Goal: Task Accomplishment & Management: Complete application form

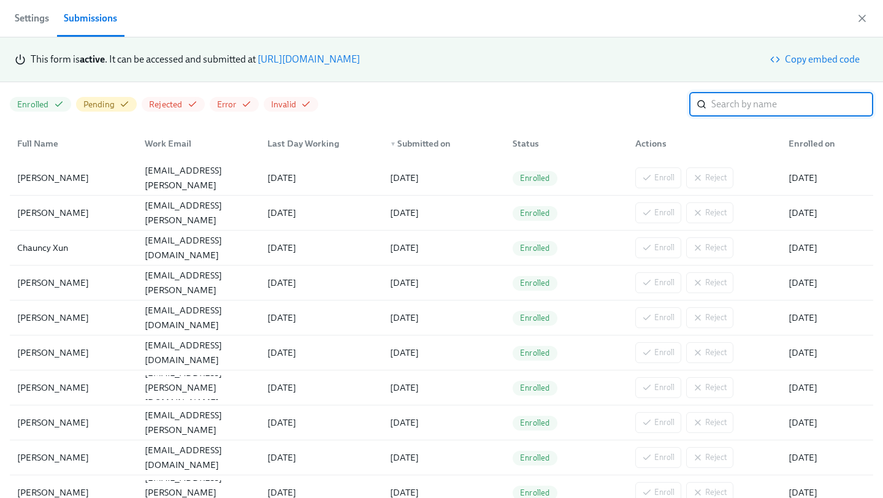
scroll to position [0, 2248]
click at [360, 60] on link "https://my.dadohr.com/enrollmentForms/5EB6IWqIEufq282YWJsrW3kqMJKr7" at bounding box center [309, 59] width 102 height 12
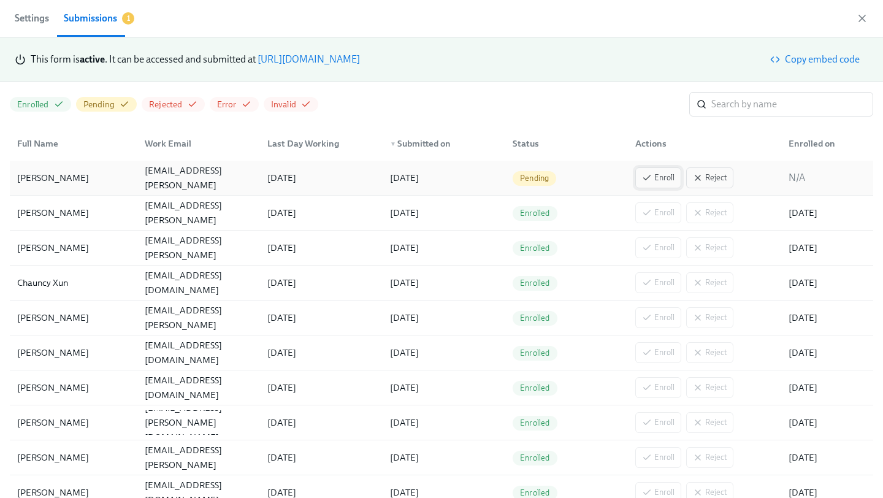
click at [659, 175] on span "Enroll" at bounding box center [658, 178] width 33 height 12
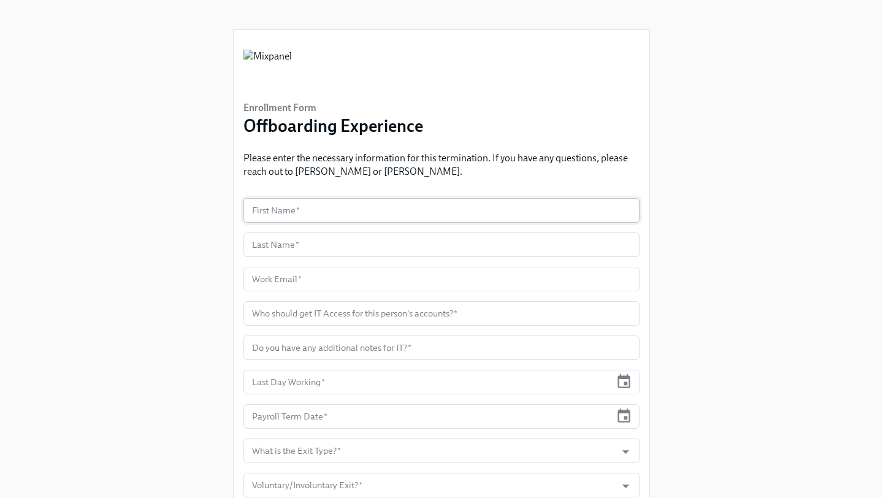
click at [320, 201] on input "text" at bounding box center [442, 210] width 396 height 25
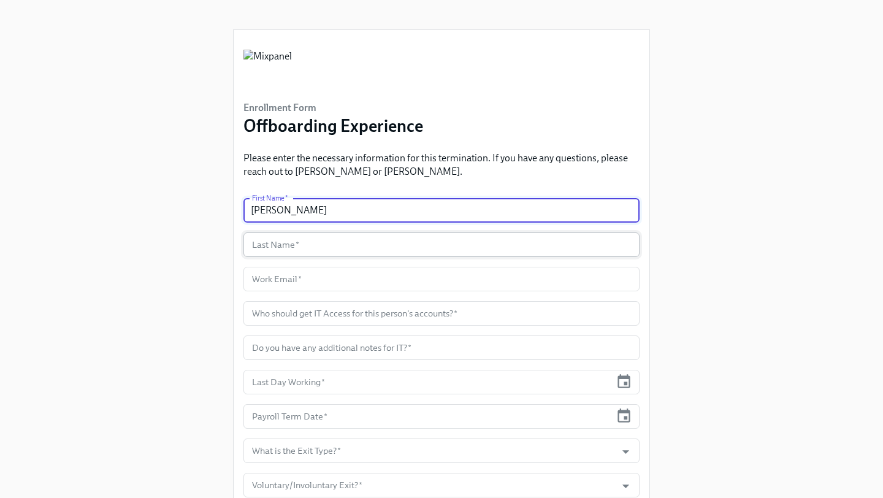
type input "[PERSON_NAME]"
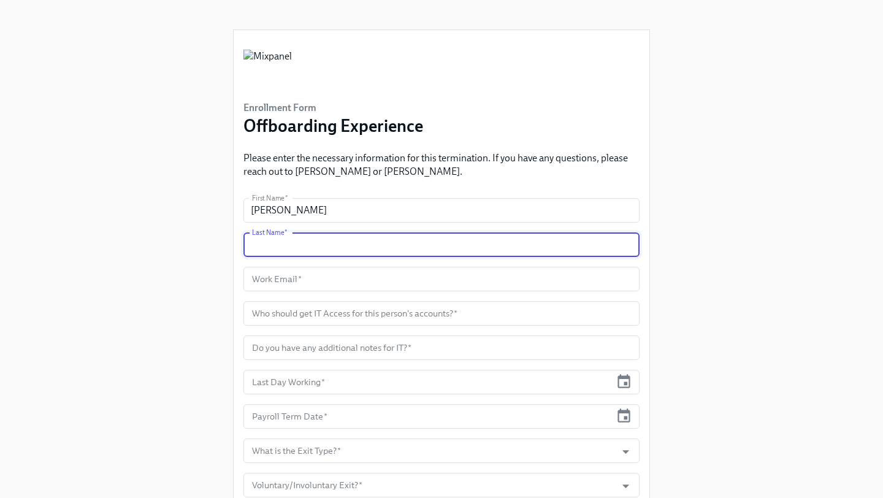
click at [330, 238] on input "text" at bounding box center [442, 245] width 396 height 25
type input "[PERSON_NAME]"
click at [337, 277] on input "text" at bounding box center [442, 279] width 396 height 25
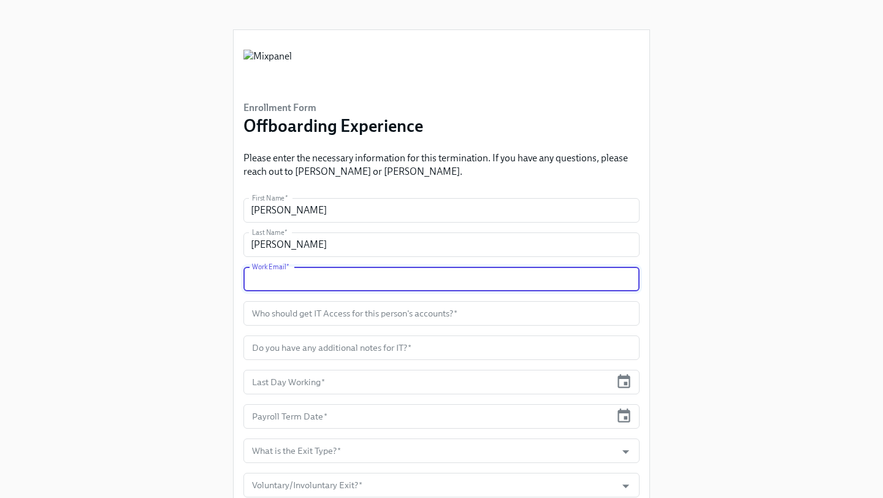
paste input "[PERSON_NAME][EMAIL_ADDRESS][PERSON_NAME][DOMAIN_NAME]"
type input "[PERSON_NAME][EMAIL_ADDRESS][PERSON_NAME][DOMAIN_NAME]"
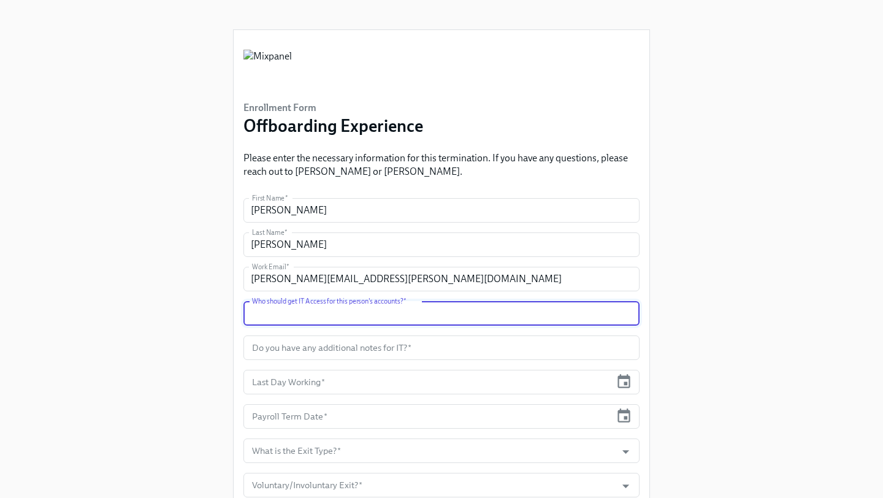
click at [321, 313] on input "text" at bounding box center [442, 313] width 396 height 25
type input "[PERSON_NAME]"
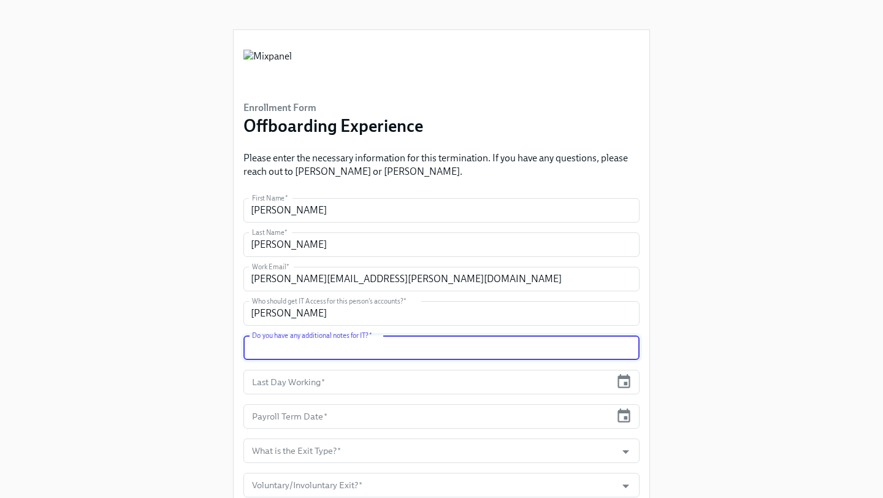
click at [408, 353] on input "text" at bounding box center [442, 348] width 396 height 25
type input "n/a"
click at [621, 387] on icon "button" at bounding box center [624, 382] width 17 height 17
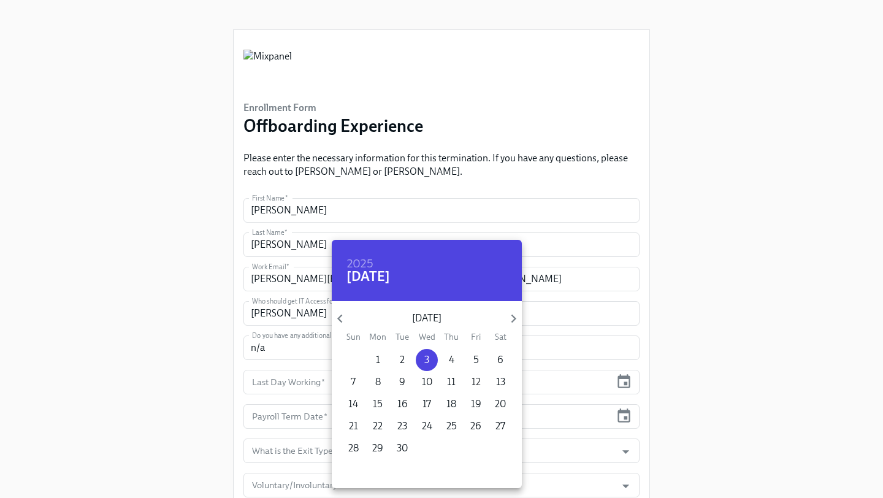
click at [480, 379] on span "12" at bounding box center [476, 381] width 22 height 13
type input "[DATE]"
click at [628, 417] on div at bounding box center [441, 249] width 883 height 498
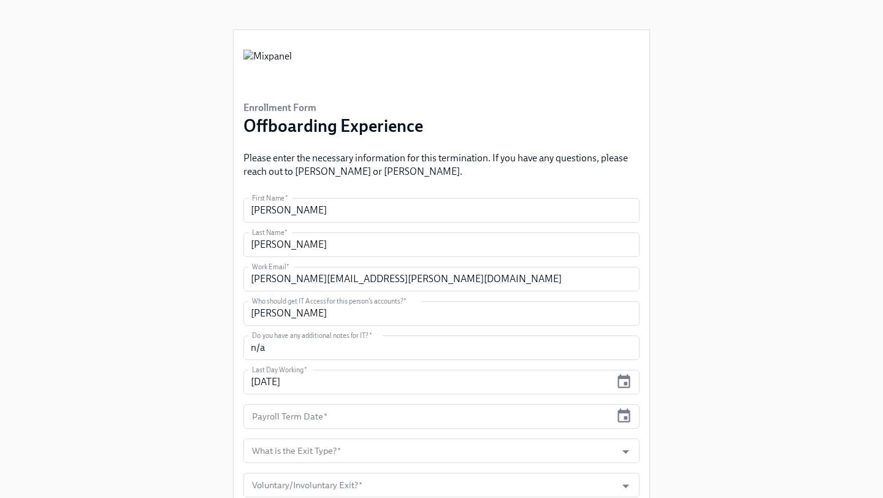
click at [628, 417] on div "2025 Fri, Sep [DATE] Mon Tue Wed Thu Fri Sat 31 1 2 3 4 5 6 7 8 9 10 11 12 13 1…" at bounding box center [441, 249] width 883 height 498
click at [628, 417] on icon "button" at bounding box center [624, 416] width 17 height 17
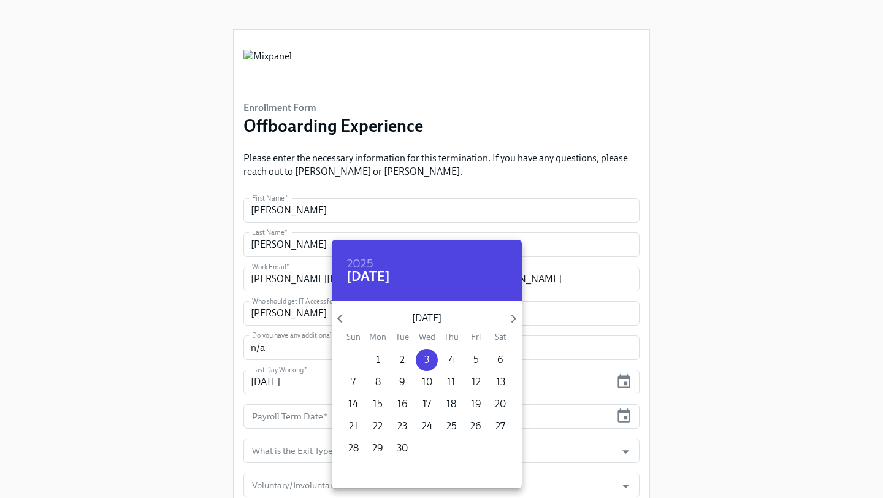
click at [475, 378] on p "12" at bounding box center [476, 381] width 9 height 13
type input "[DATE]"
click at [702, 336] on div at bounding box center [441, 249] width 883 height 498
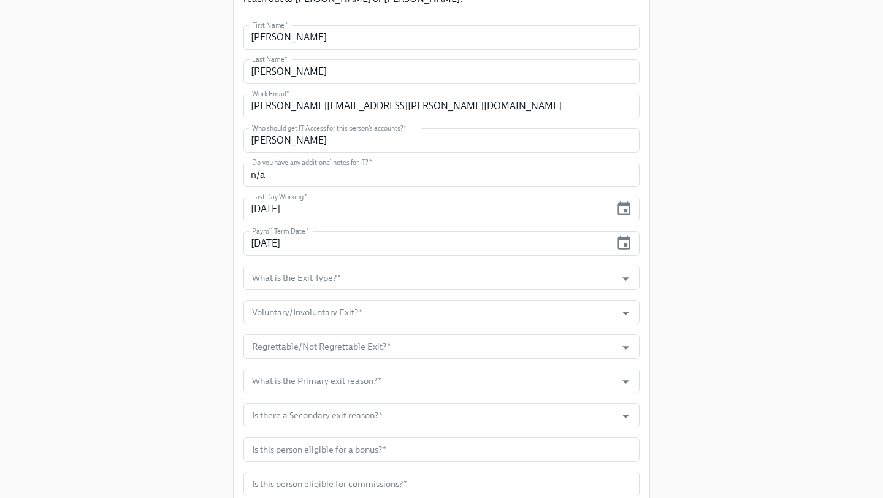
scroll to position [198, 0]
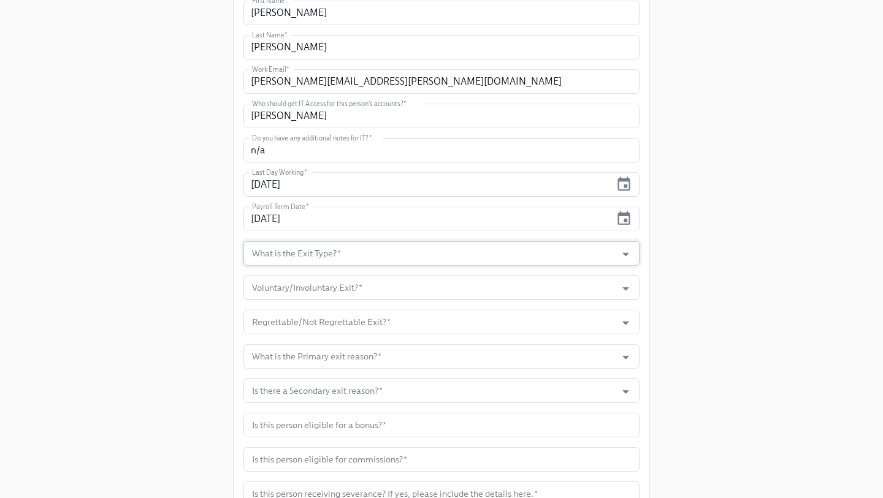
click at [379, 263] on input "What is the Exit Type?   *" at bounding box center [430, 253] width 361 height 25
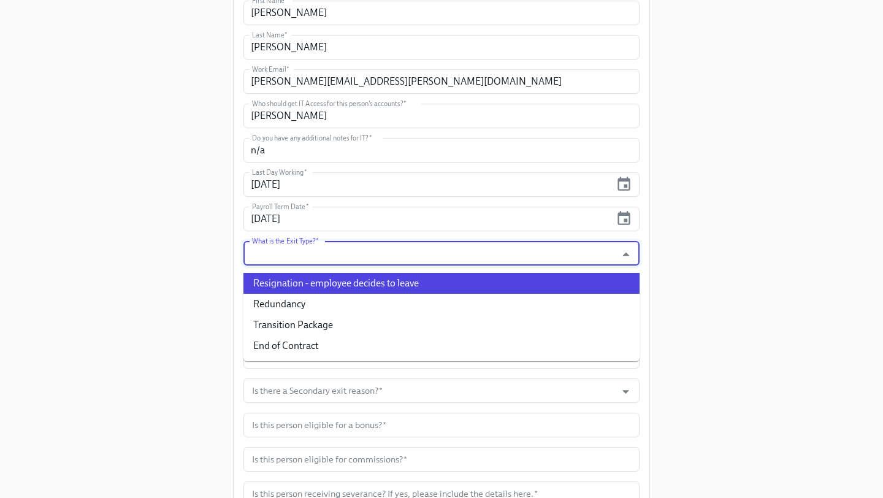
click at [367, 287] on li "Resignation - employee decides to leave" at bounding box center [442, 283] width 396 height 21
type input "Resignation - employee decides to leave"
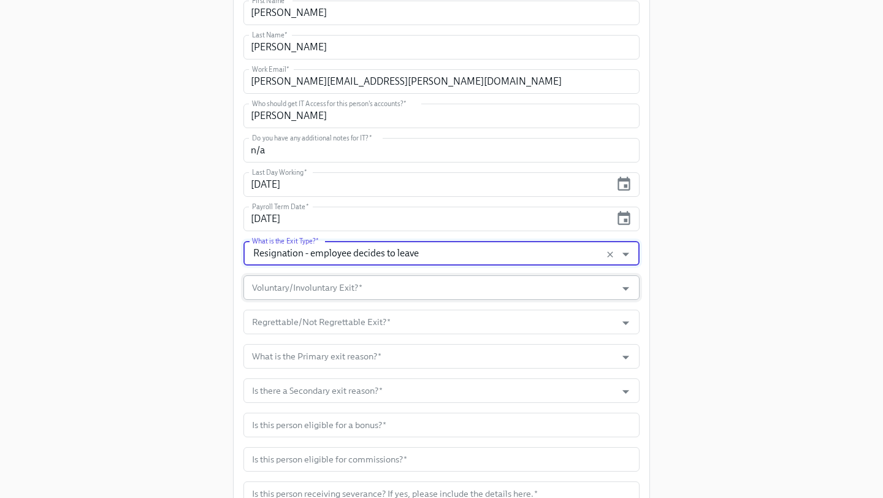
click at [360, 285] on input "Voluntary/Involuntary Exit?   *" at bounding box center [430, 287] width 361 height 25
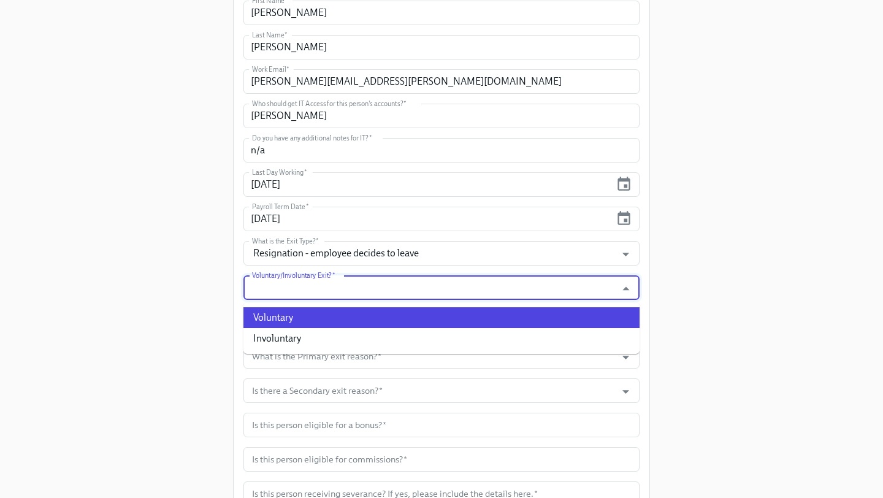
click at [337, 320] on li "Voluntary" at bounding box center [442, 317] width 396 height 21
type input "Voluntary"
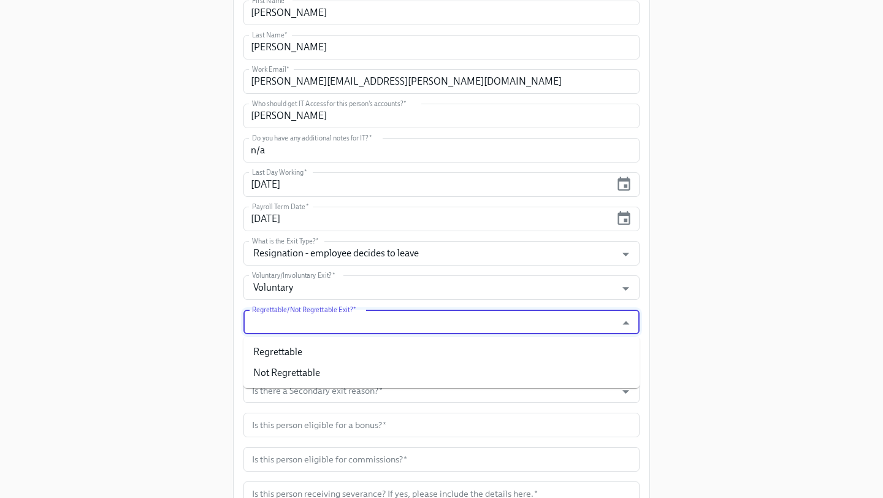
click at [337, 320] on input "Regrettable/Not Regrettable Exit?   *" at bounding box center [430, 322] width 361 height 25
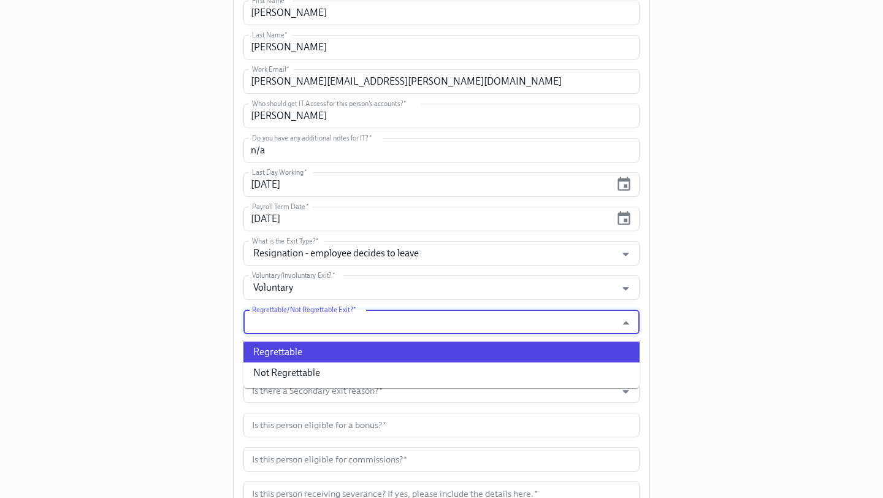
click at [336, 360] on li "Regrettable" at bounding box center [442, 352] width 396 height 21
type input "Regrettable"
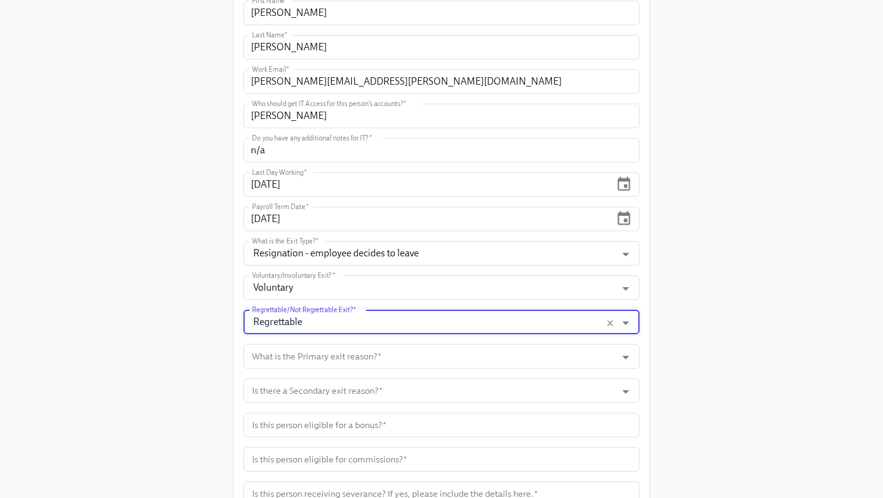
click at [336, 360] on input "What is the Primary exit reason?   *" at bounding box center [430, 356] width 361 height 25
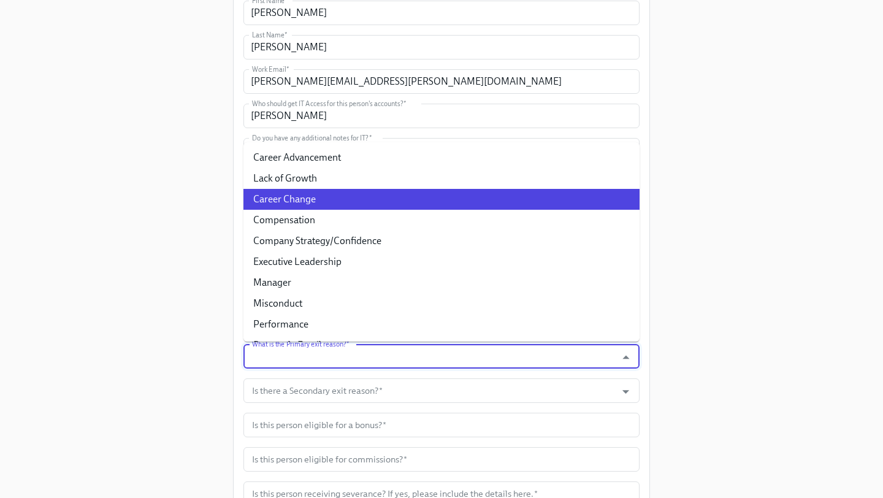
click at [339, 202] on li "Career Change" at bounding box center [442, 199] width 396 height 21
type input "Career Change"
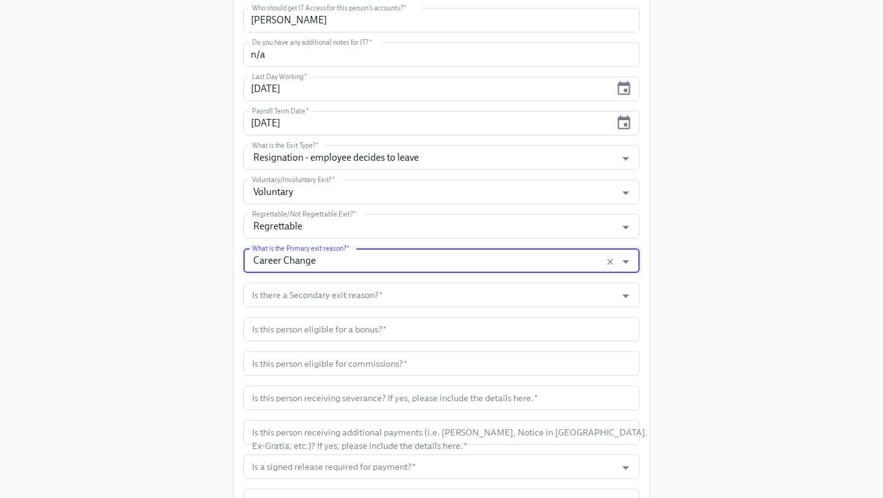
scroll to position [300, 0]
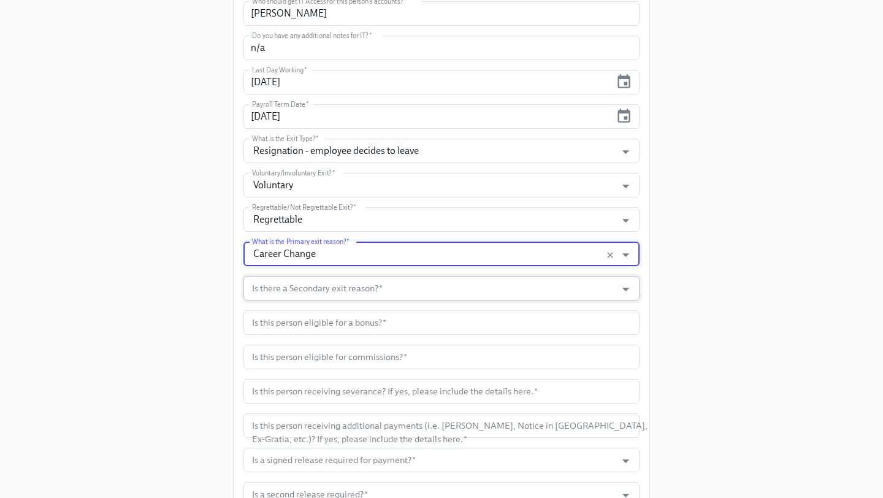
click at [374, 295] on input "Is there a Secondary exit reason?   *" at bounding box center [430, 288] width 361 height 25
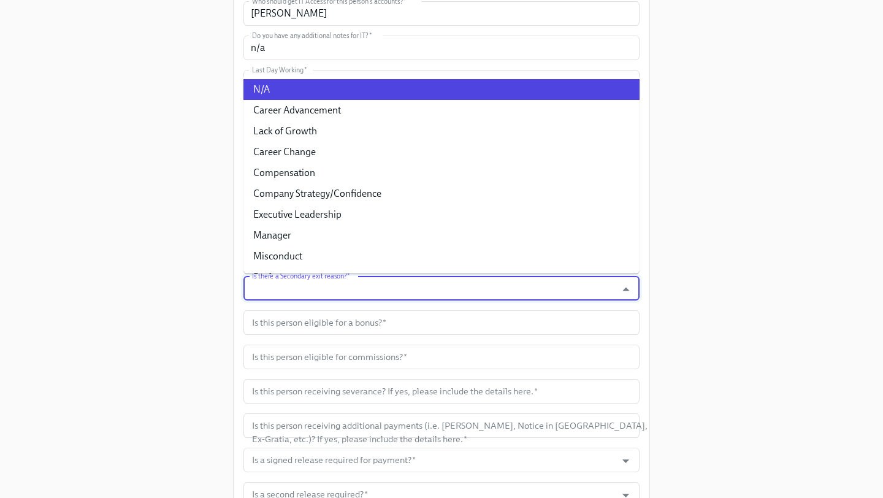
click at [363, 96] on li "N/A" at bounding box center [442, 89] width 396 height 21
type input "N/A"
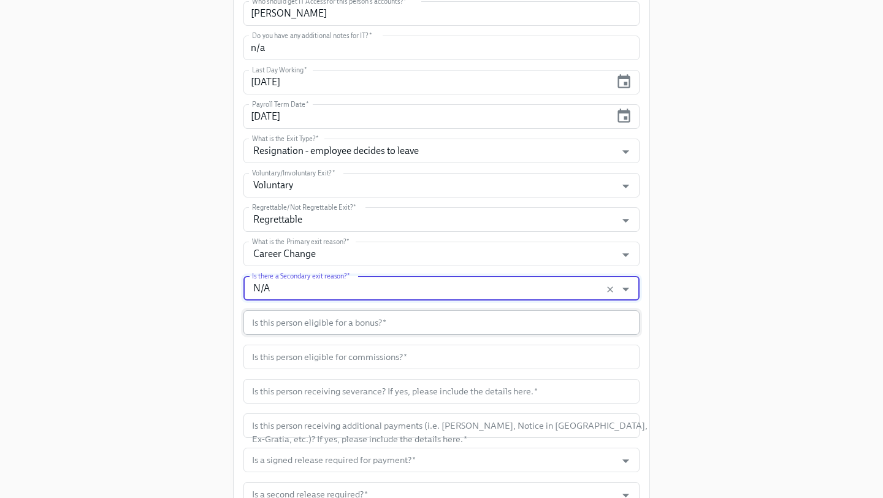
click at [353, 328] on input "text" at bounding box center [442, 322] width 396 height 25
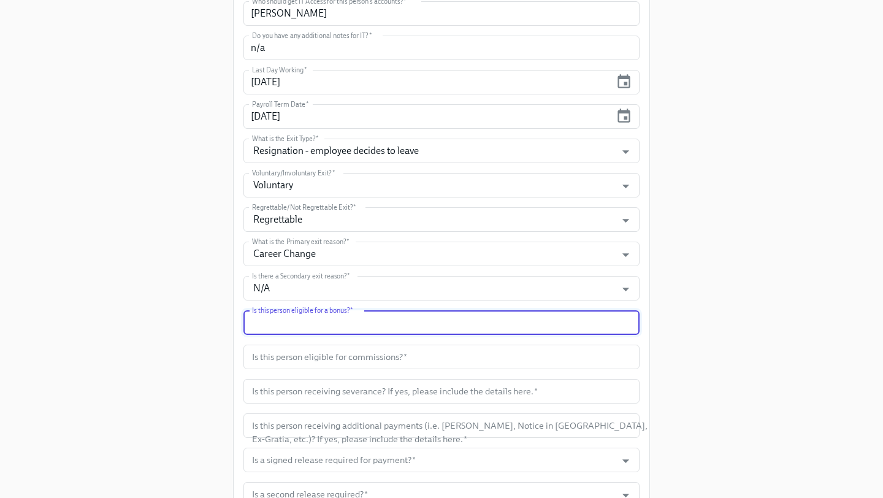
type input "n"
type input "No"
click at [413, 367] on input "text" at bounding box center [442, 357] width 396 height 25
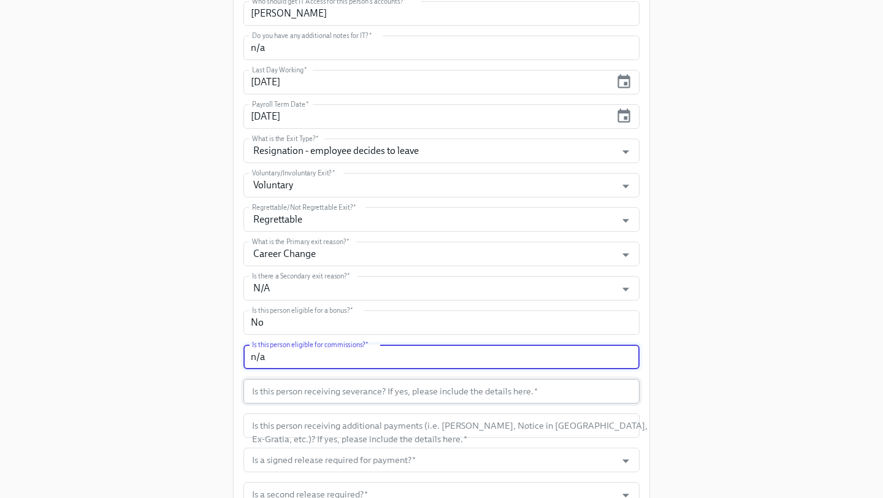
type input "n/a"
click at [447, 398] on input "text" at bounding box center [442, 391] width 396 height 25
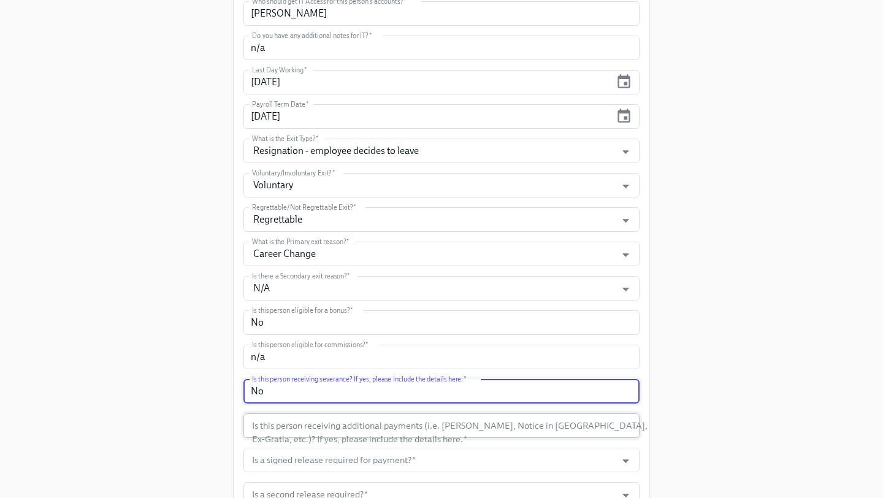
type input "No"
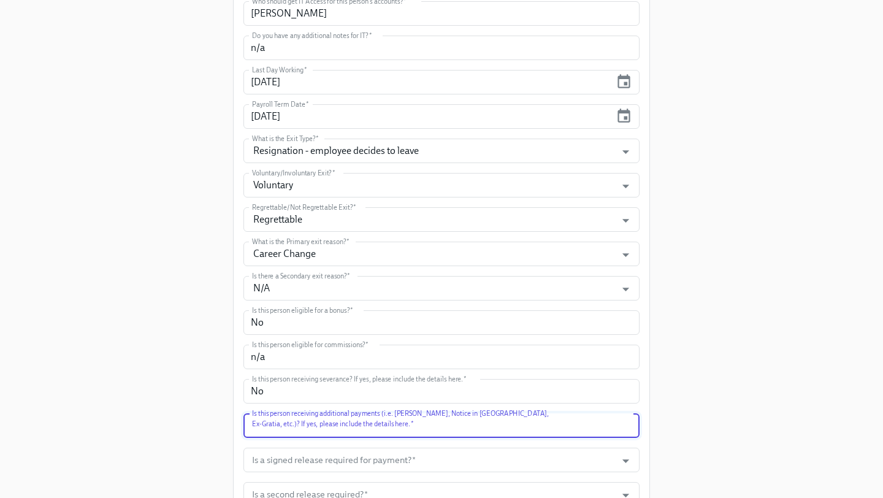
click at [473, 424] on input "text" at bounding box center [442, 426] width 396 height 25
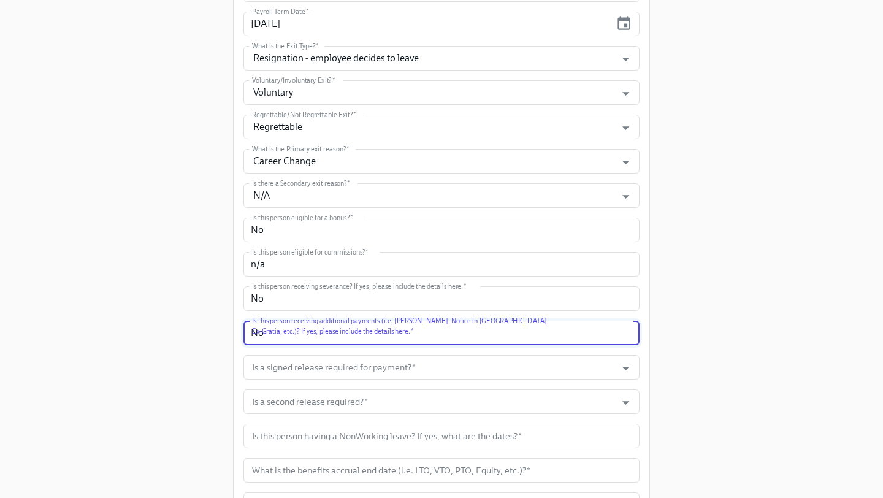
scroll to position [401, 0]
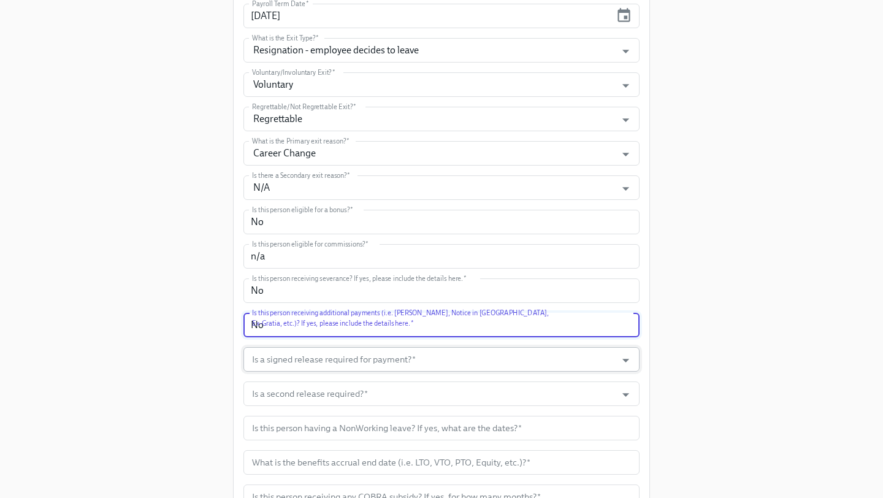
type input "No"
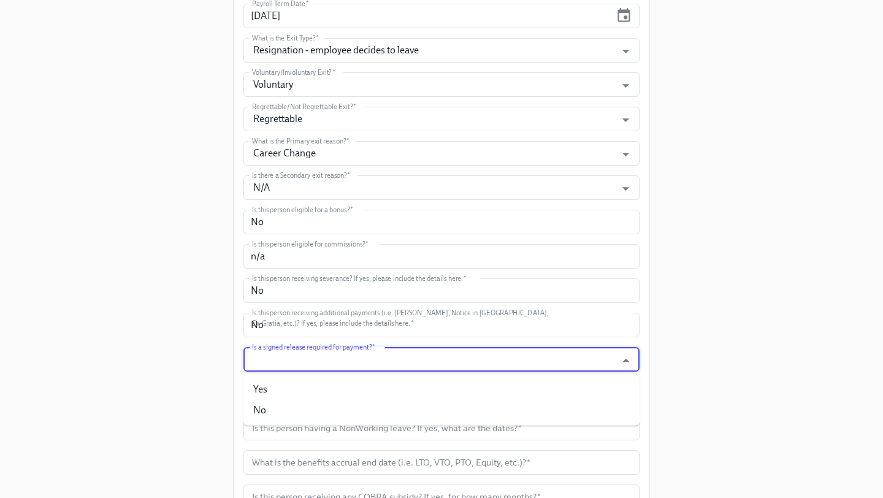
click at [375, 370] on input "Is a signed release required for payment?   *" at bounding box center [430, 359] width 361 height 25
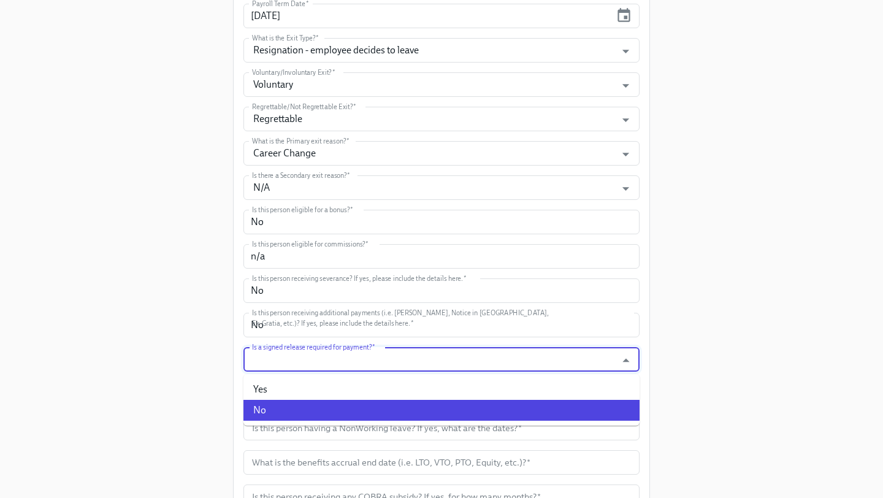
click at [371, 413] on li "No" at bounding box center [442, 410] width 396 height 21
type input "No"
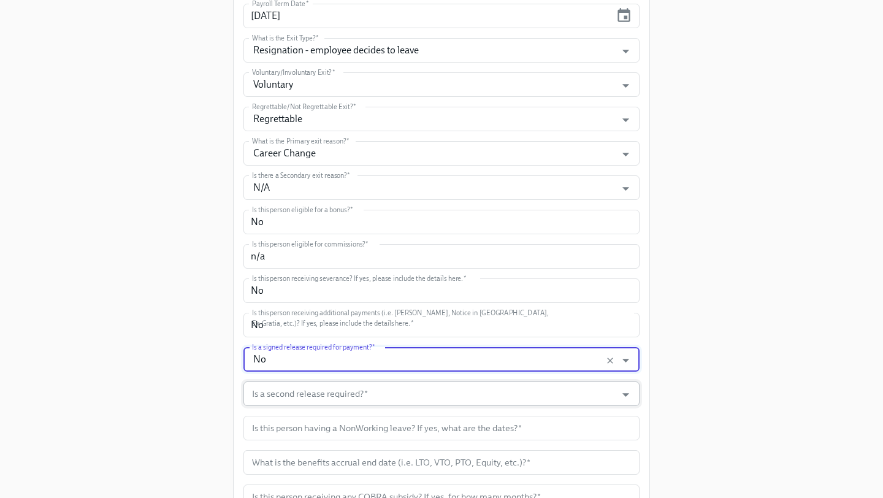
click at [374, 398] on input "Is a second release required?   *" at bounding box center [430, 394] width 361 height 25
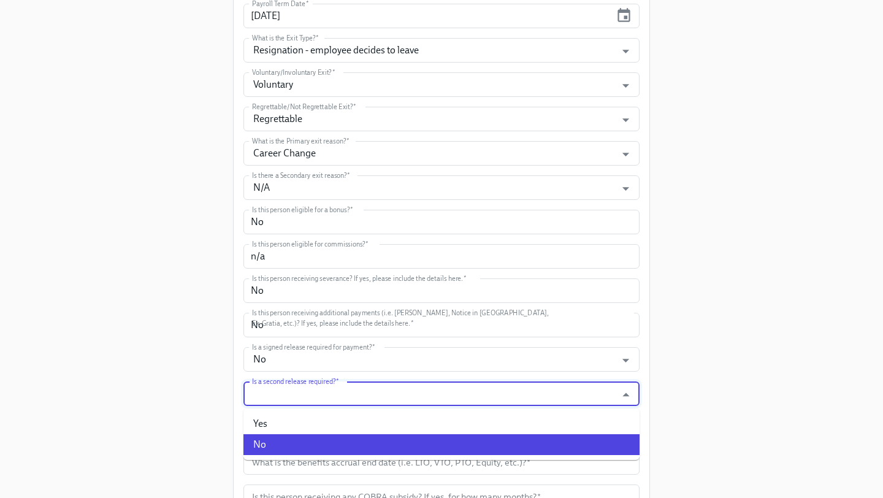
click at [361, 445] on li "No" at bounding box center [442, 444] width 396 height 21
type input "No"
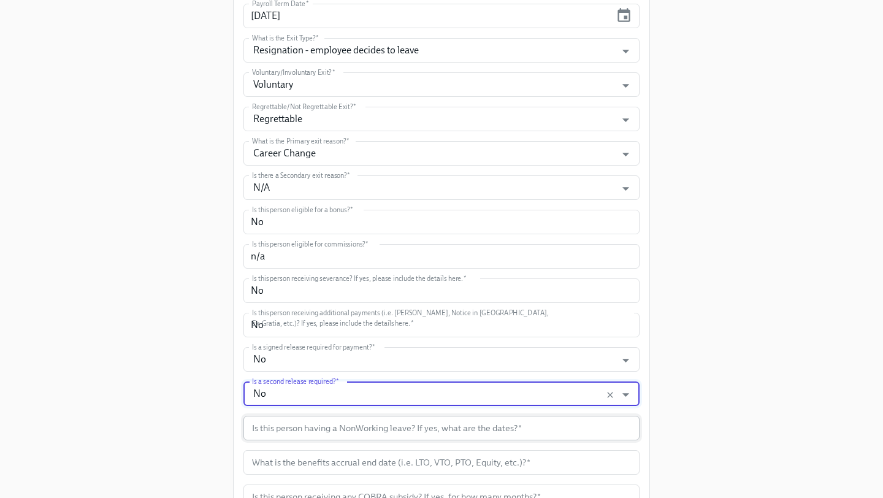
click at [369, 431] on input "text" at bounding box center [442, 428] width 396 height 25
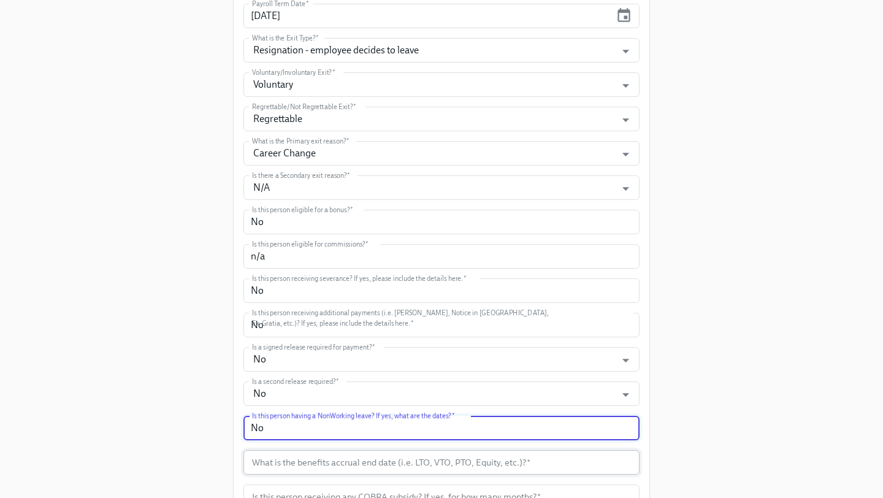
type input "No"
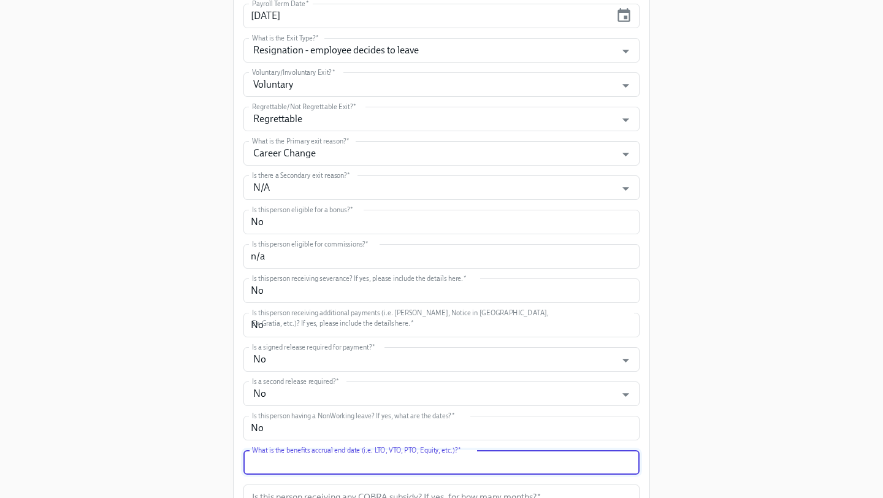
click at [394, 463] on input "text" at bounding box center [442, 462] width 396 height 25
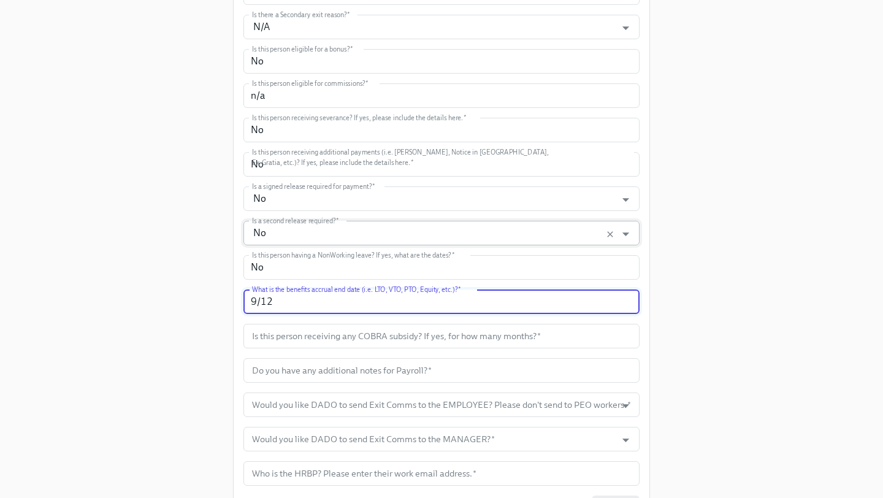
scroll to position [564, 0]
type input "9/12"
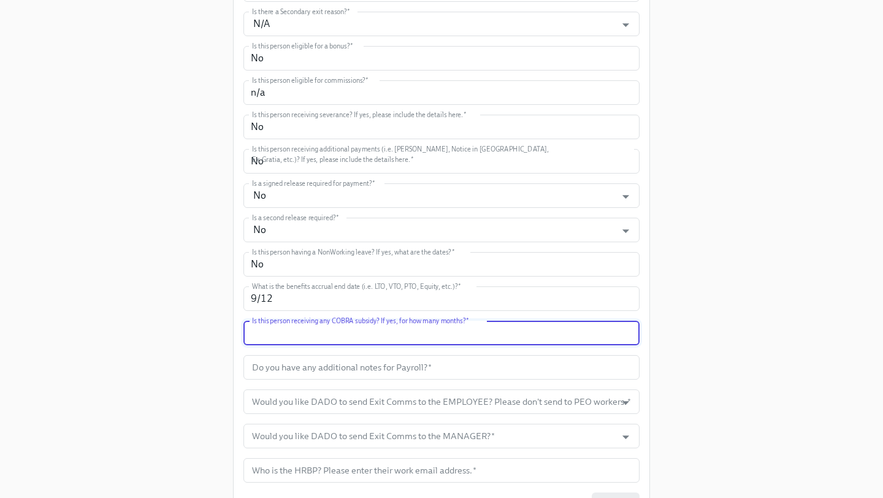
click at [367, 339] on input "text" at bounding box center [442, 333] width 396 height 25
type input "No"
click at [399, 374] on input "text" at bounding box center [442, 367] width 396 height 25
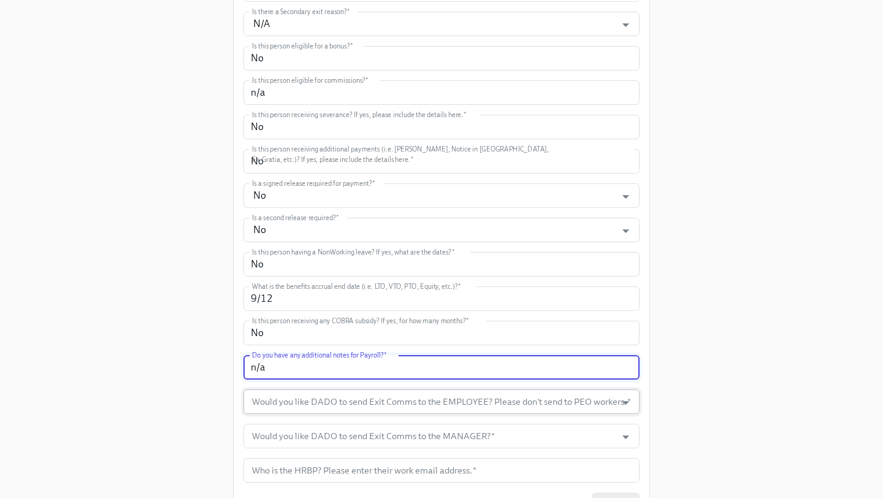
type input "n/a"
click at [463, 402] on input "Would you like DADO to send Exit Comms to the EMPLOYEE? Please don't send to PE…" at bounding box center [430, 402] width 361 height 25
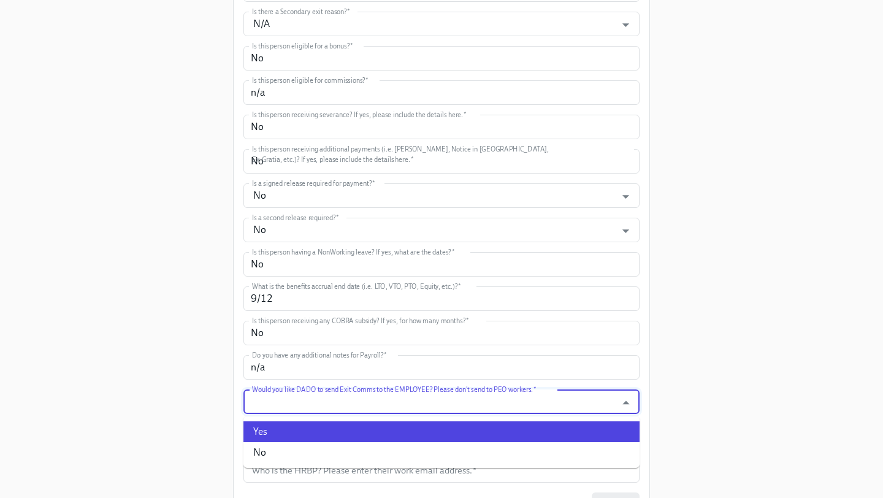
click at [428, 423] on li "Yes" at bounding box center [442, 431] width 396 height 21
type input "Yes"
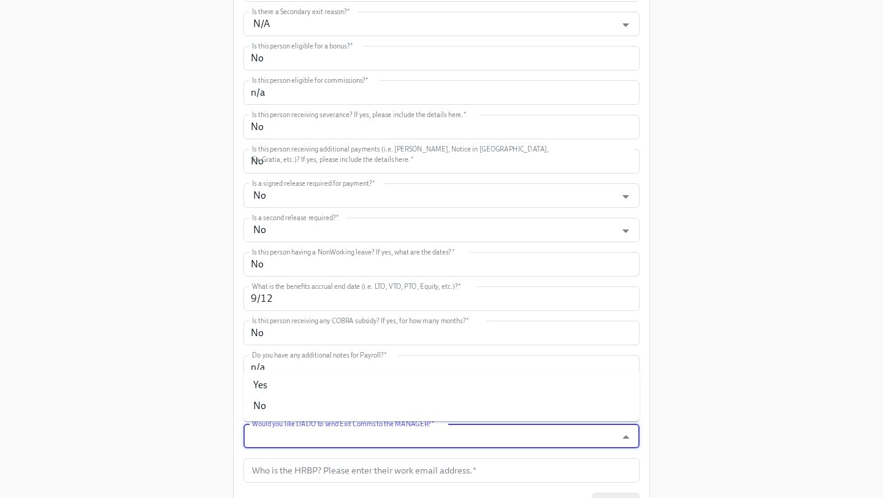
click at [426, 436] on input "Would you like DADO to send Exit Comms to the MANAGER?   *" at bounding box center [430, 436] width 361 height 25
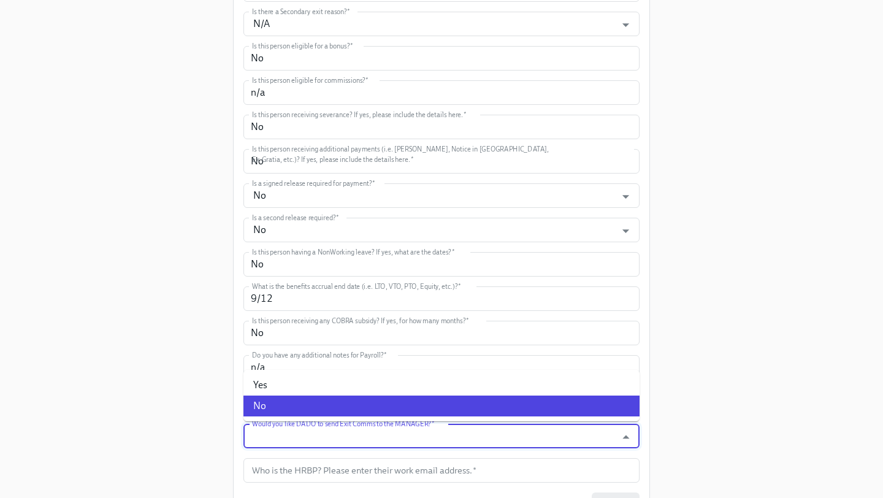
click at [415, 399] on li "No" at bounding box center [442, 406] width 396 height 21
type input "No"
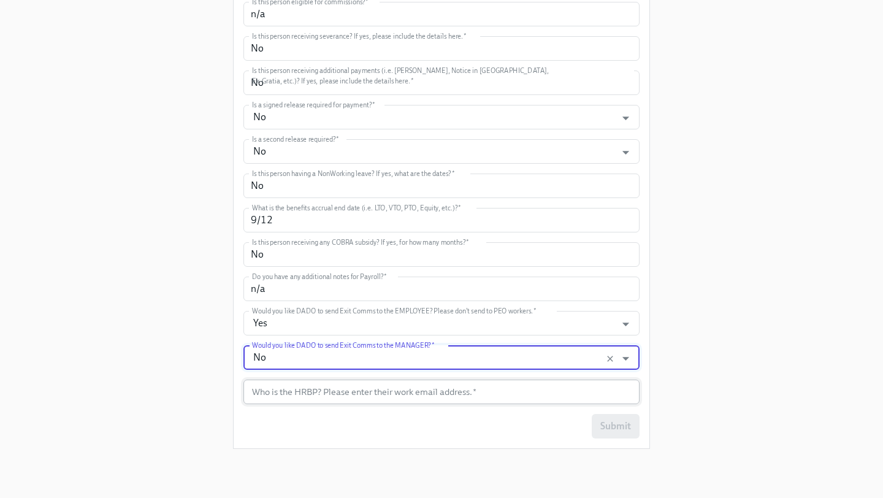
click at [421, 394] on input "text" at bounding box center [442, 392] width 396 height 25
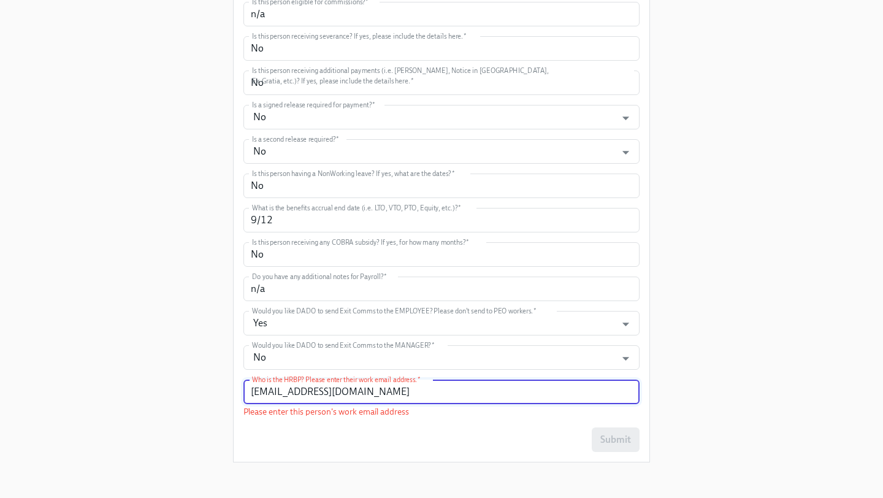
scroll to position [633, 0]
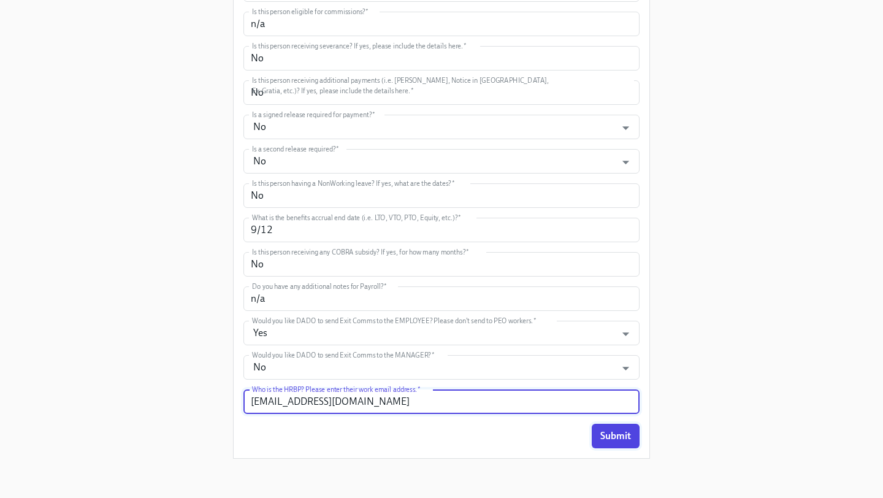
type input "[EMAIL_ADDRESS][DOMAIN_NAME]"
click at [601, 439] on span "Submit" at bounding box center [616, 436] width 31 height 12
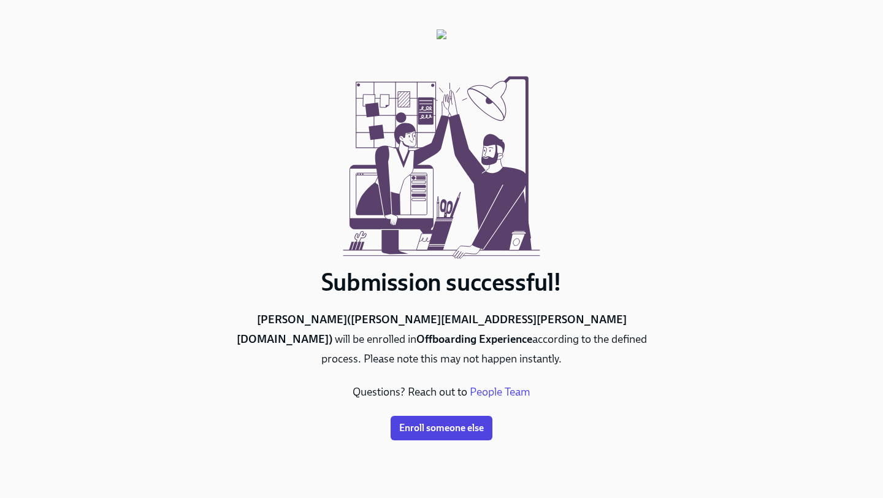
scroll to position [0, 0]
